Goal: Task Accomplishment & Management: Use online tool/utility

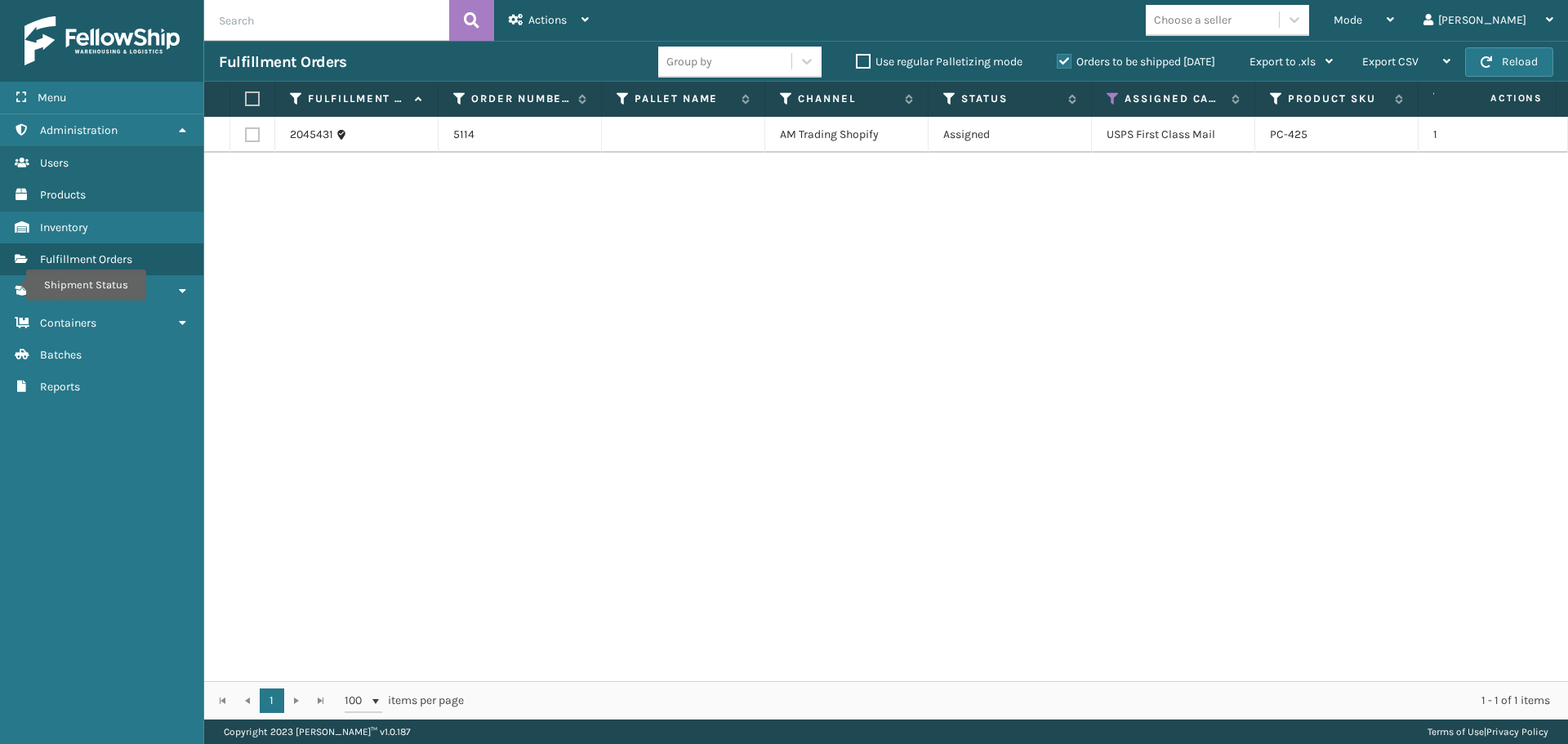
click at [378, 21] on input "text" at bounding box center [327, 20] width 245 height 41
click at [240, 25] on input "2041473" at bounding box center [327, 20] width 245 height 41
type input "2041473"
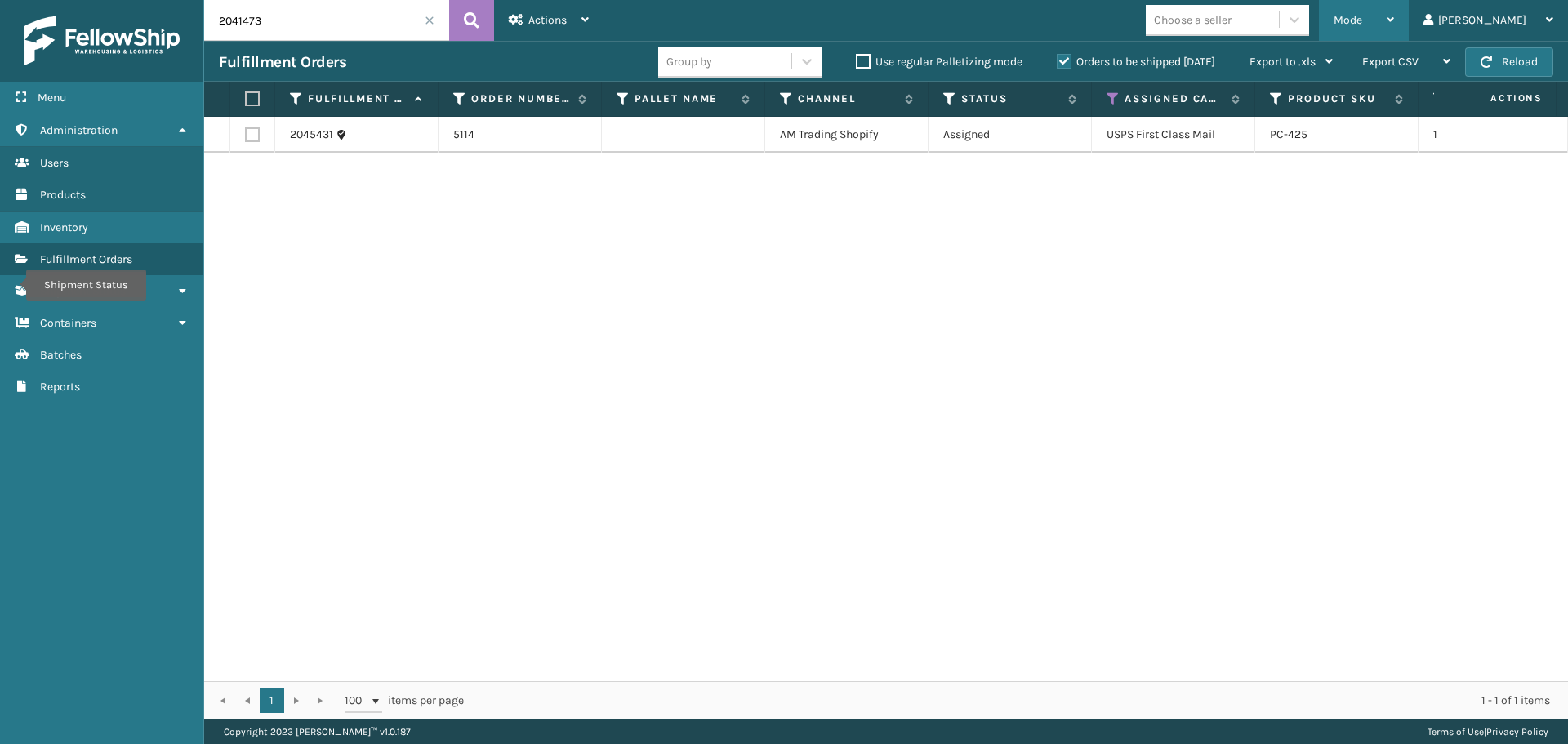
drag, startPoint x: 1463, startPoint y: 10, endPoint x: 1456, endPoint y: 14, distance: 8.1
click at [1409, 10] on div "Mode Regular Mode Picking Mode Labeling Mode Exit Scan Mode" at bounding box center [1363, 20] width 90 height 41
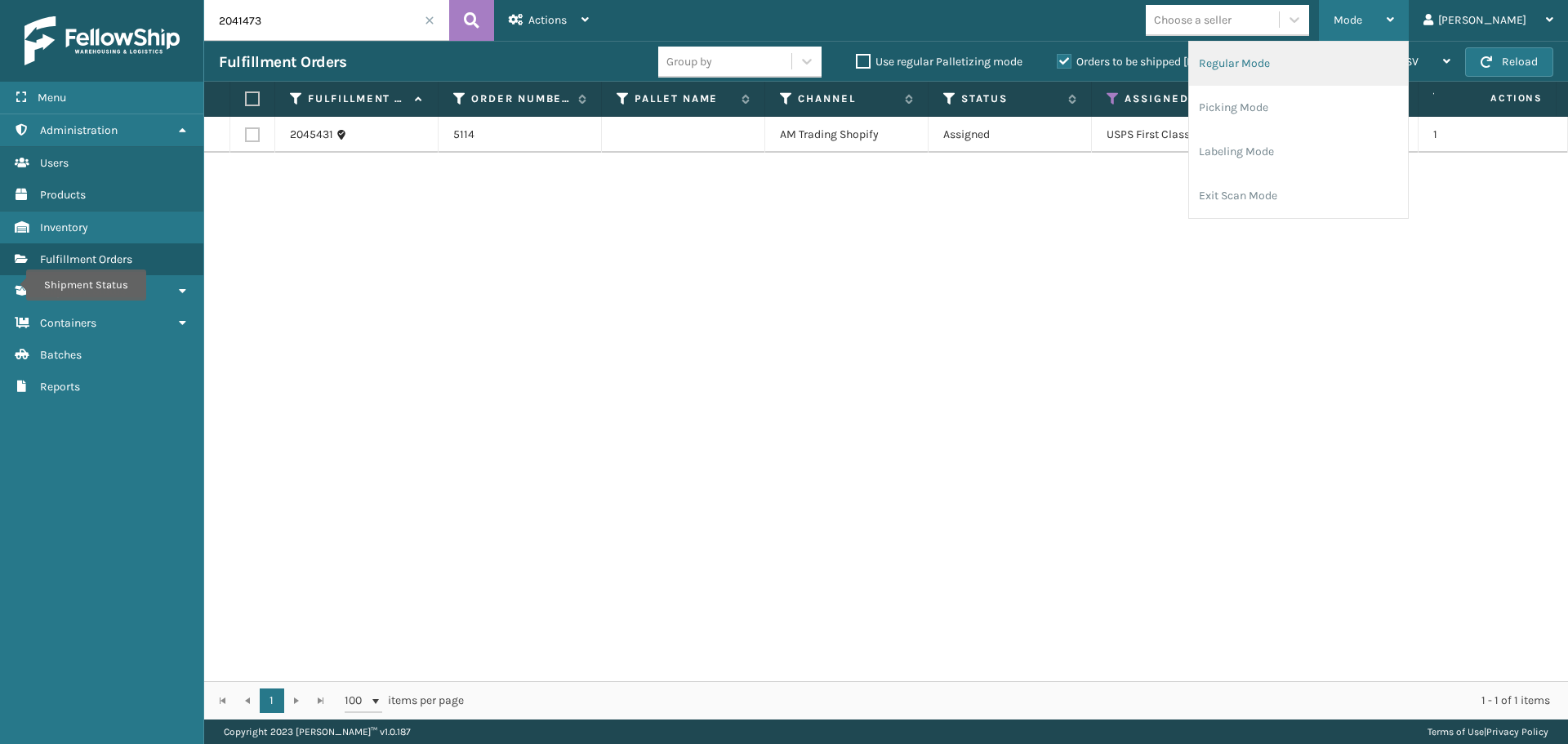
click at [1343, 68] on li "Regular Mode" at bounding box center [1299, 64] width 219 height 44
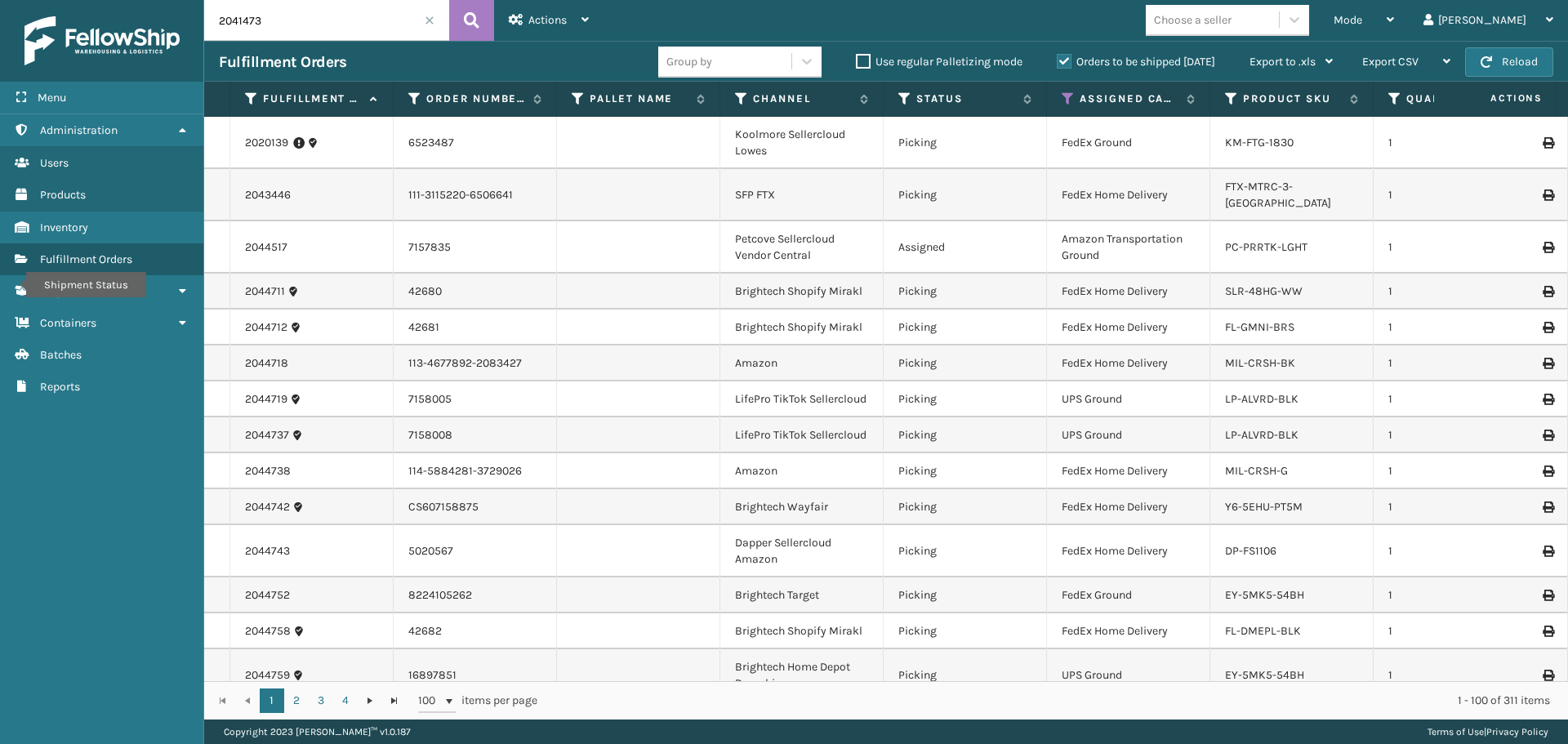
click at [333, 21] on input "2041473" at bounding box center [327, 20] width 245 height 41
click at [476, 22] on icon at bounding box center [471, 20] width 16 height 24
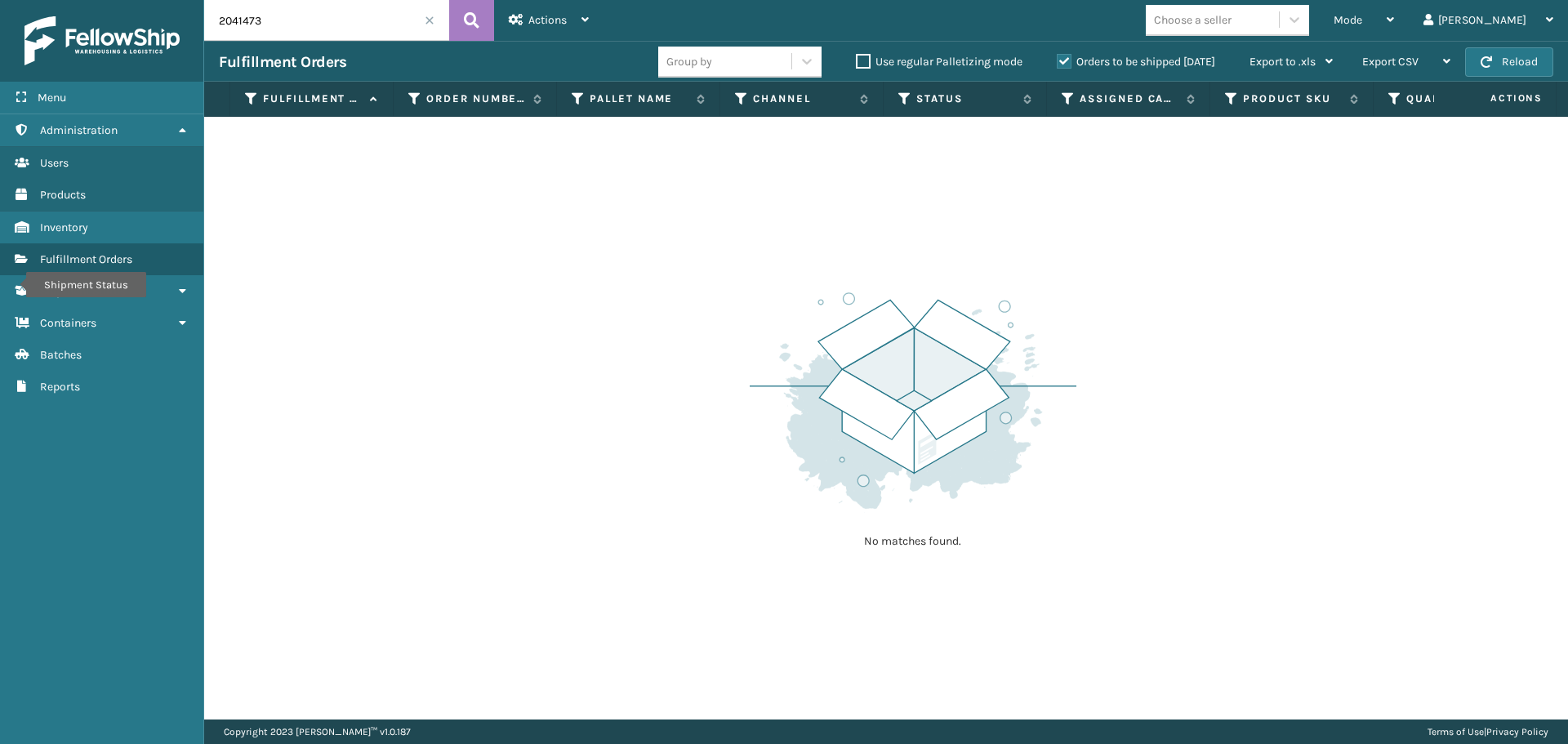
click at [1068, 64] on label "Orders to be shipped [DATE]" at bounding box center [1136, 61] width 158 height 14
click at [1058, 63] on input "Orders to be shipped [DATE]" at bounding box center [1057, 56] width 1 height 10
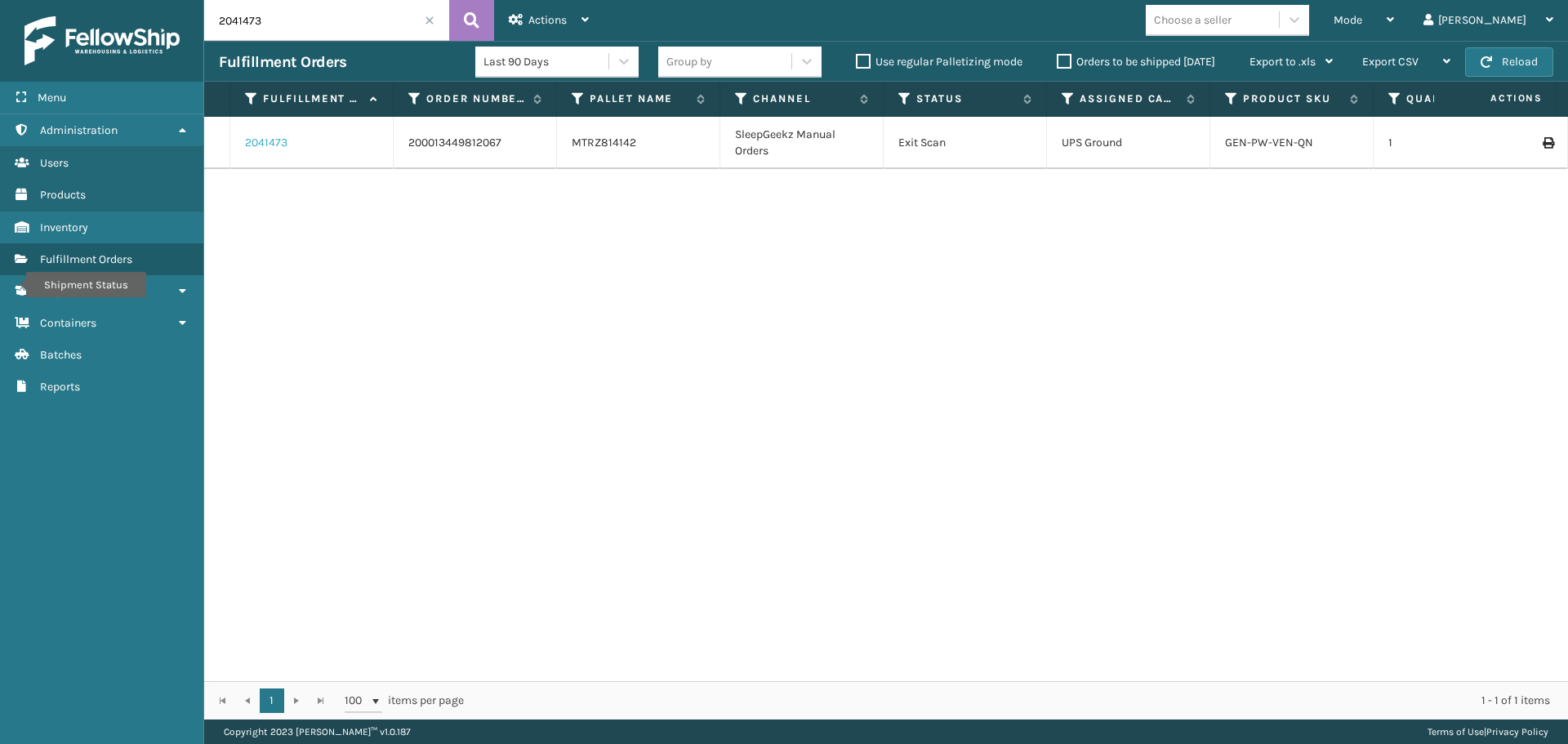
click at [254, 148] on link "2041473" at bounding box center [267, 143] width 43 height 17
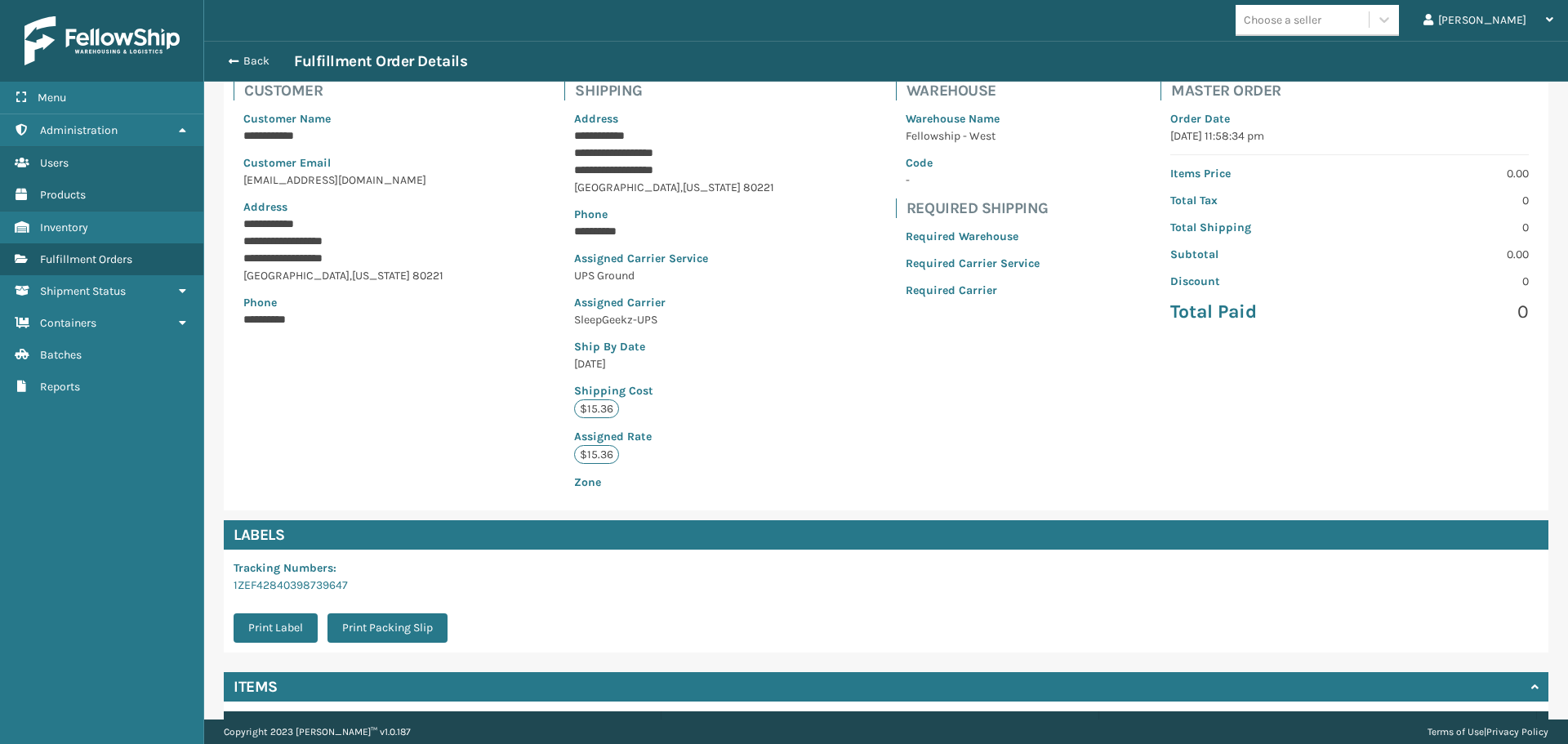
scroll to position [239, 0]
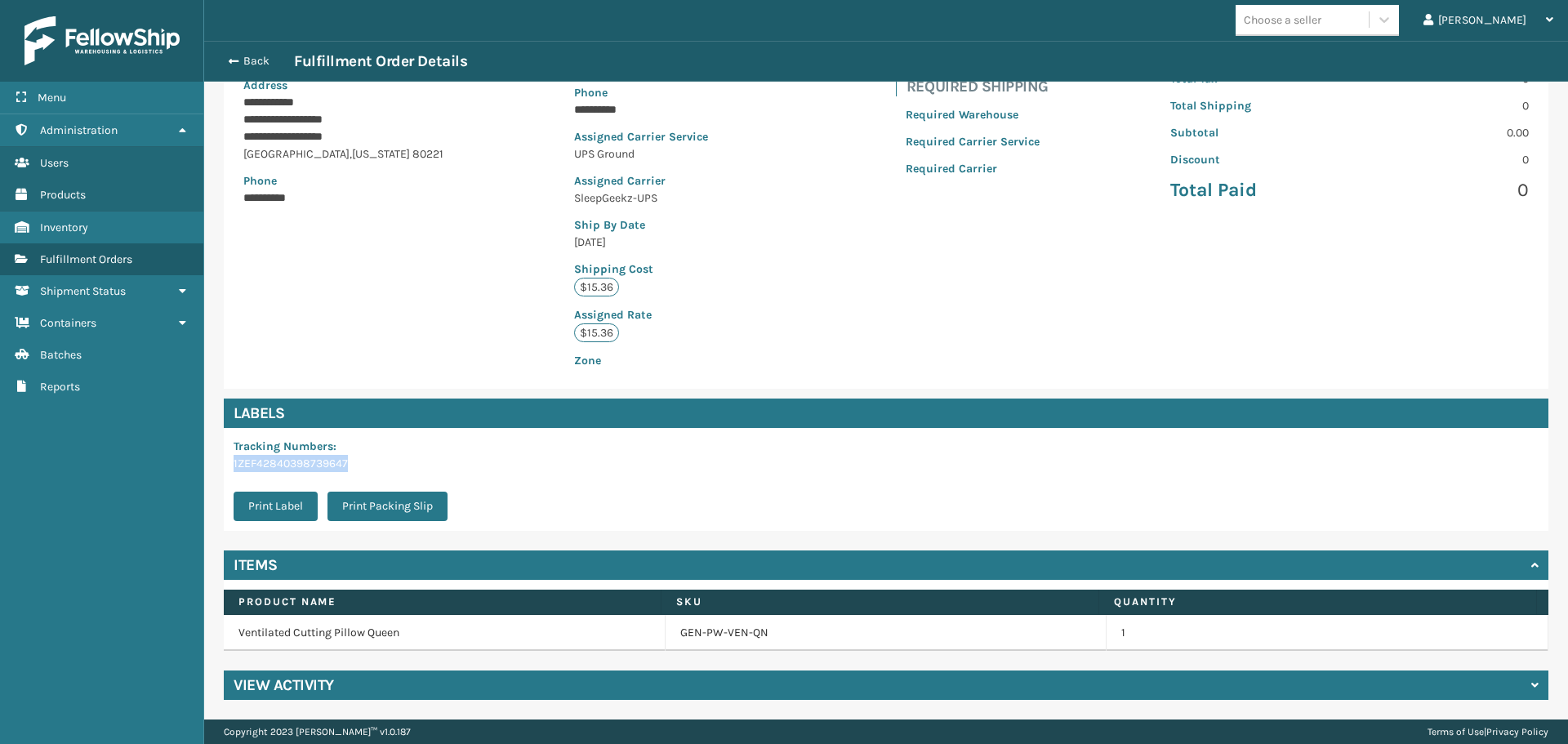
drag, startPoint x: 374, startPoint y: 468, endPoint x: 218, endPoint y: 471, distance: 156.0
click at [218, 471] on div "Labels Tracking Numbers : 1ZEF42840398739647 Print Label Print Packing Slip" at bounding box center [886, 465] width 1345 height 132
copy link "1ZEF42840398739647"
click at [280, 499] on button "Print Label" at bounding box center [275, 506] width 84 height 30
click at [404, 506] on button "Print Packing Slip" at bounding box center [388, 506] width 120 height 30
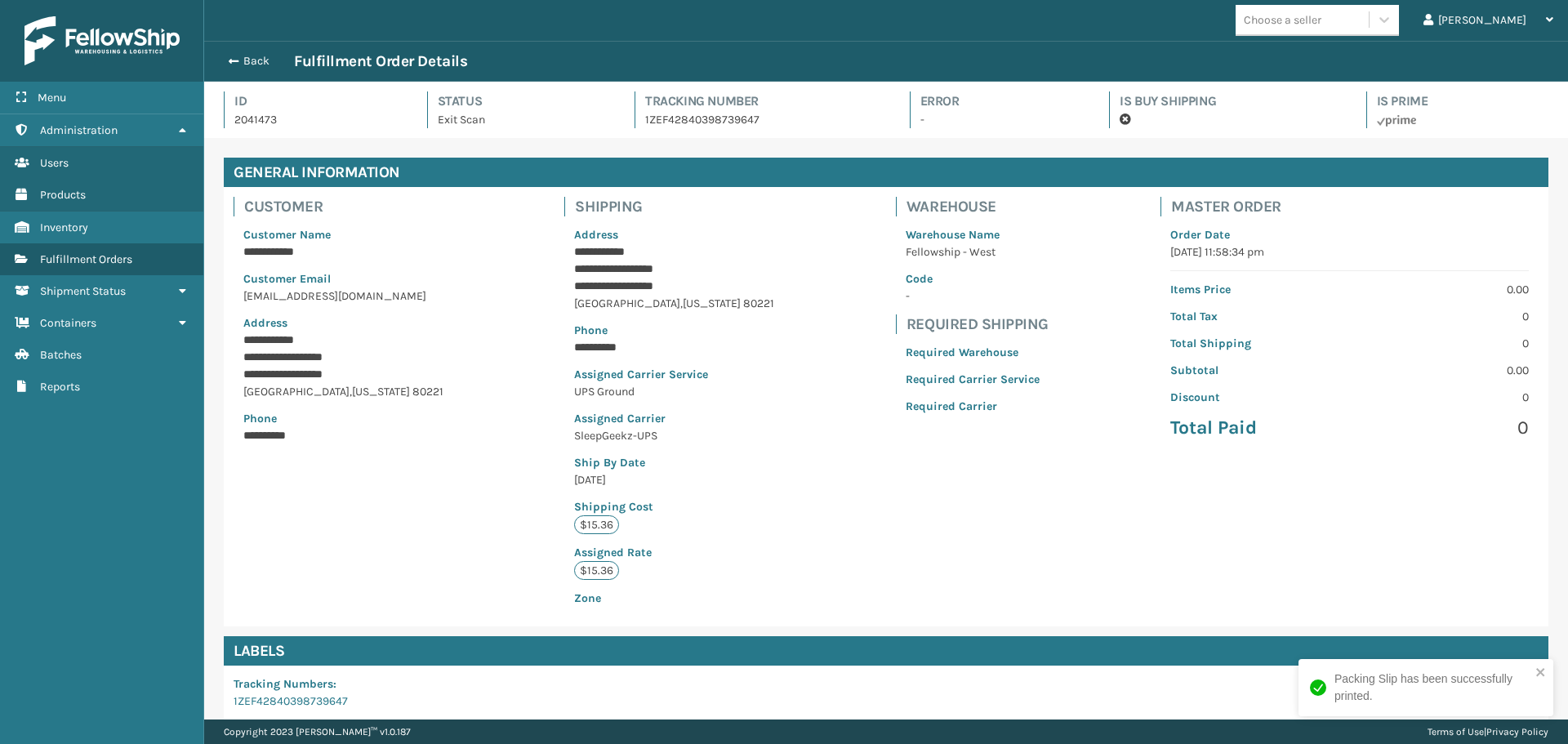
scroll to position [39, 1364]
click at [253, 62] on button "Back" at bounding box center [256, 61] width 75 height 15
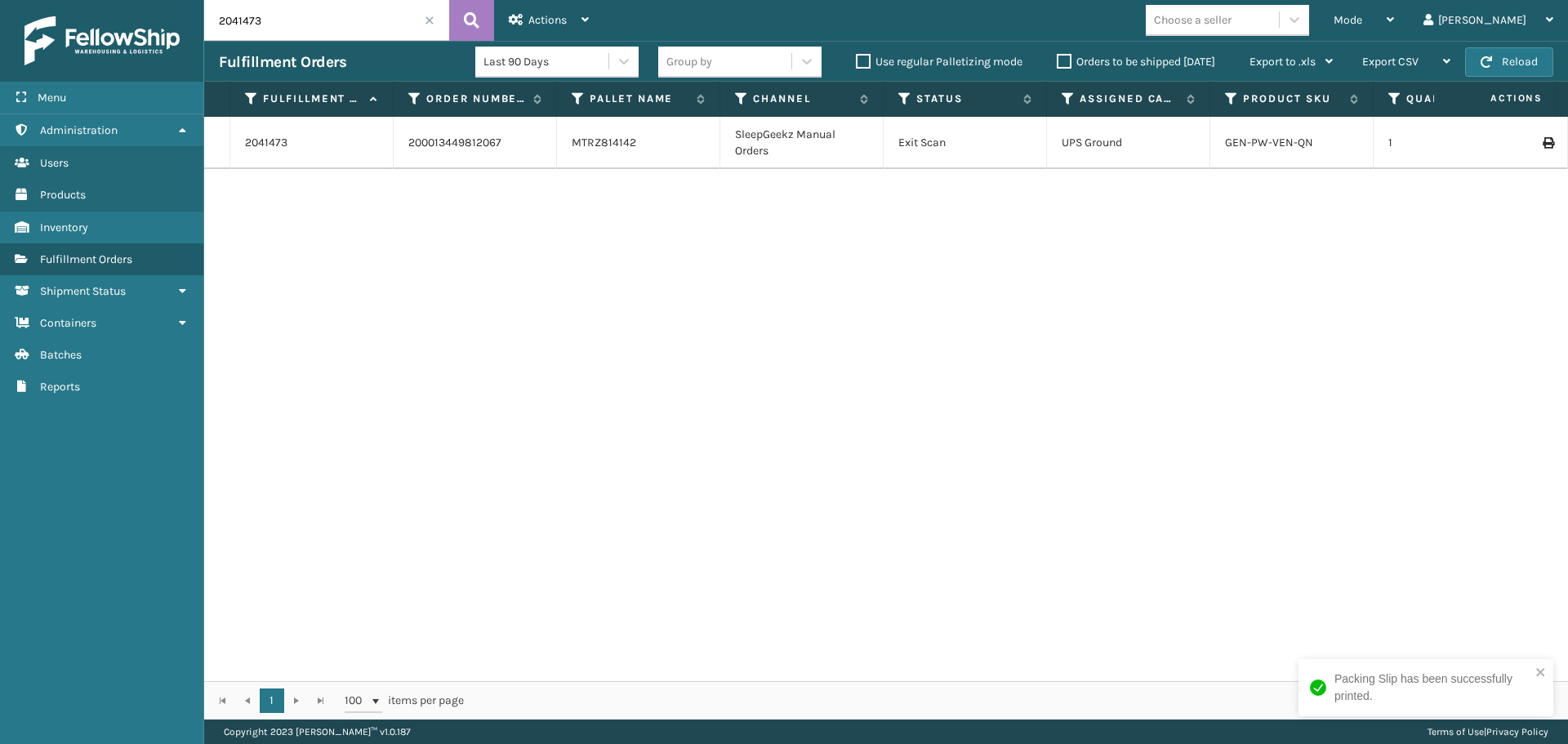
click at [280, 27] on input "2041473" at bounding box center [327, 20] width 245 height 41
type input "2041474"
click at [268, 148] on link "2041474" at bounding box center [267, 143] width 43 height 17
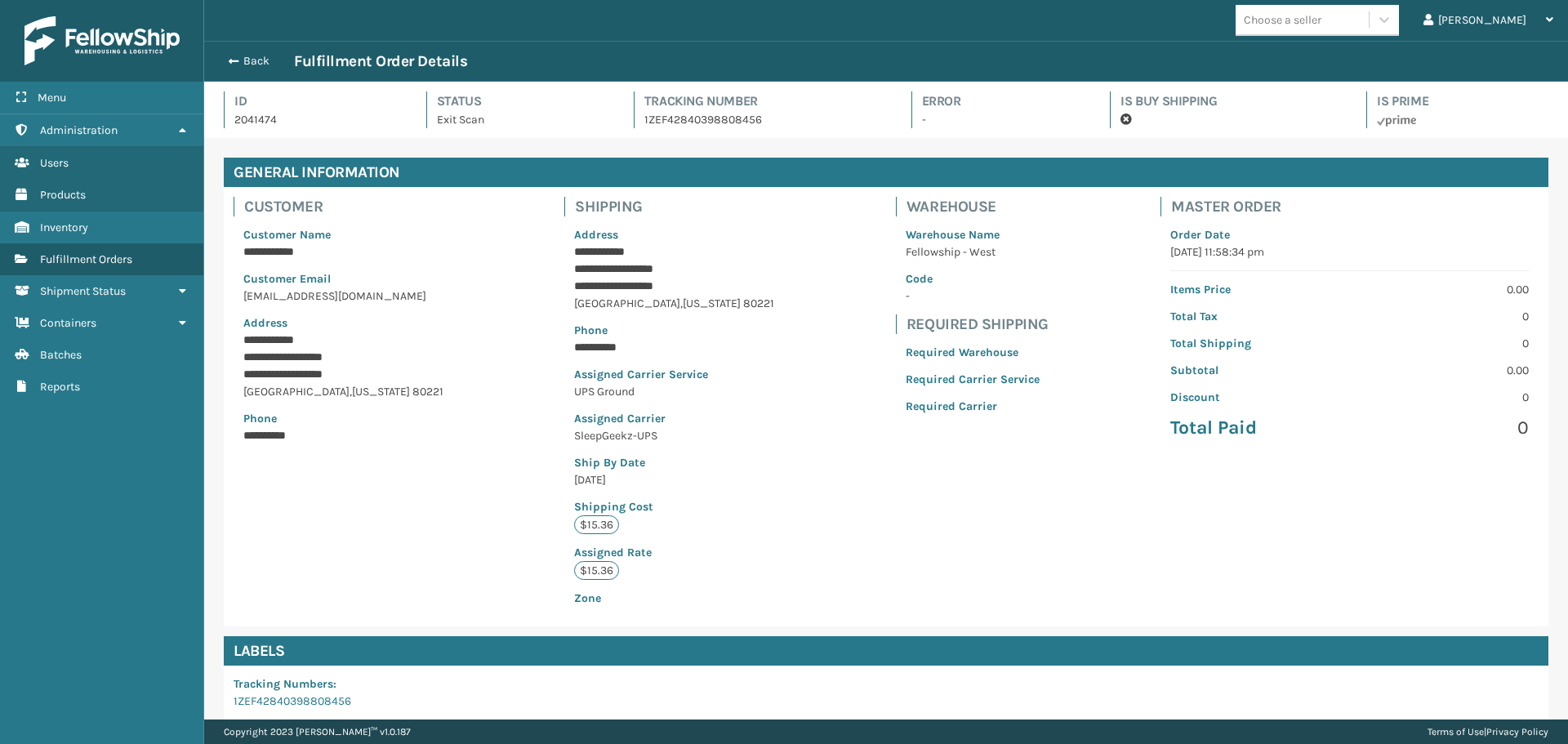
scroll to position [39, 1364]
click at [311, 703] on link "1ZEF42840398808456" at bounding box center [292, 701] width 118 height 14
